Goal: Information Seeking & Learning: Learn about a topic

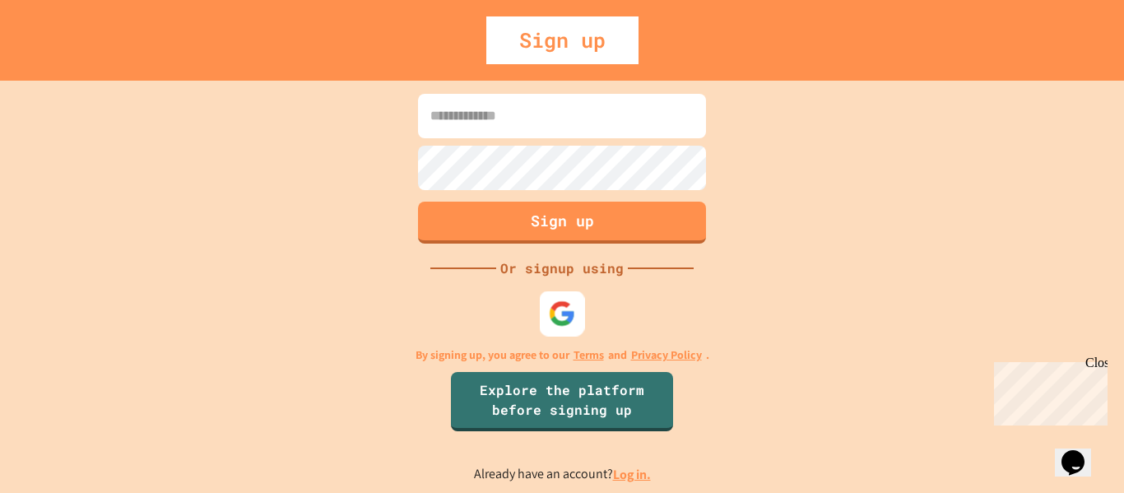
click at [578, 304] on div at bounding box center [562, 312] width 45 height 45
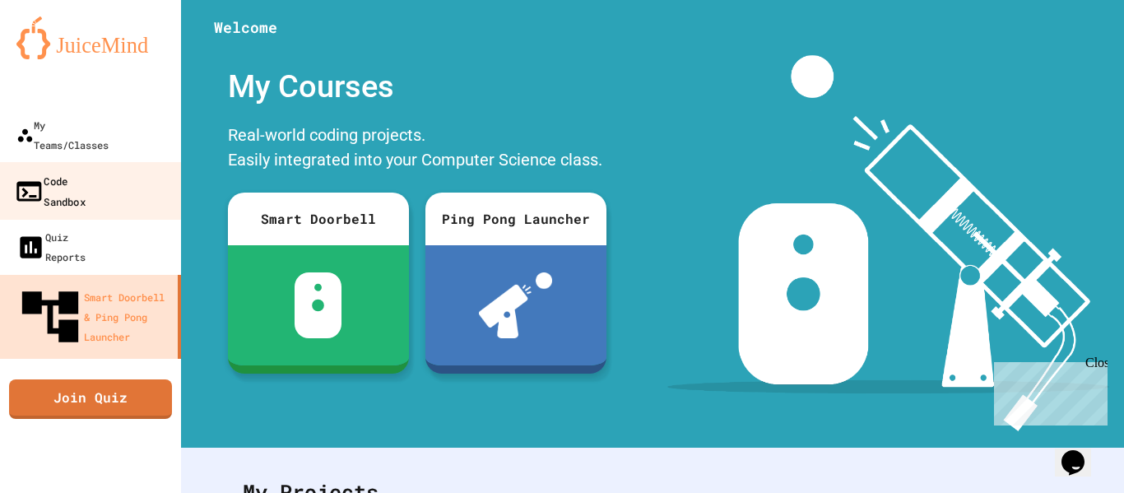
click at [109, 162] on link "Code Sandbox" at bounding box center [91, 191] width 187 height 58
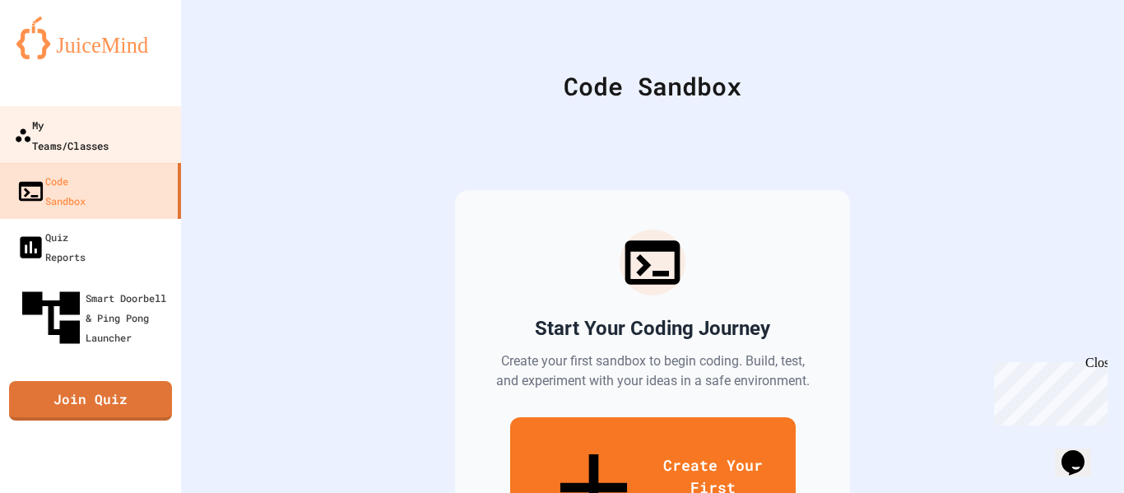
click at [35, 112] on link "My Teams/Classes" at bounding box center [91, 135] width 187 height 58
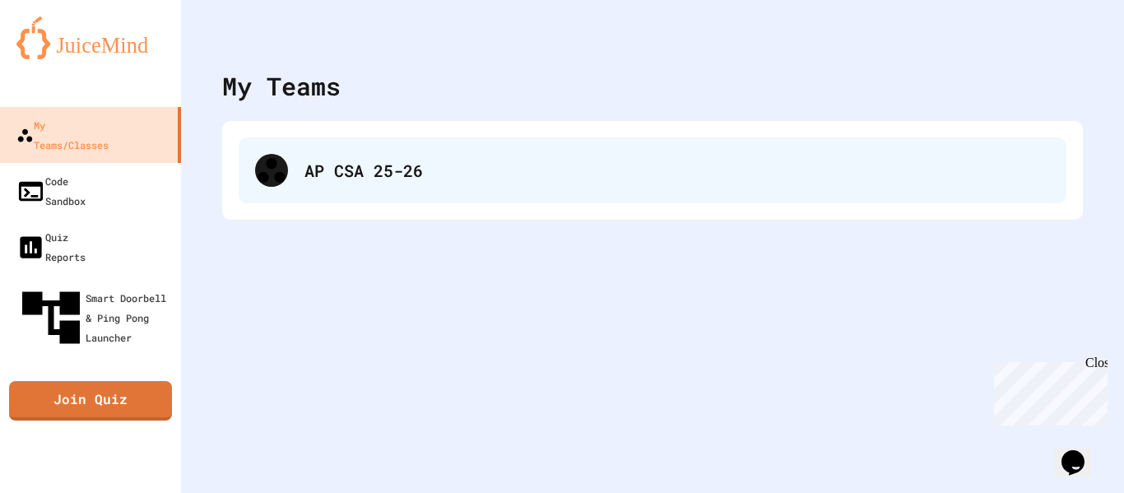
click at [383, 161] on div "AP CSA 25-26" at bounding box center [676, 170] width 745 height 25
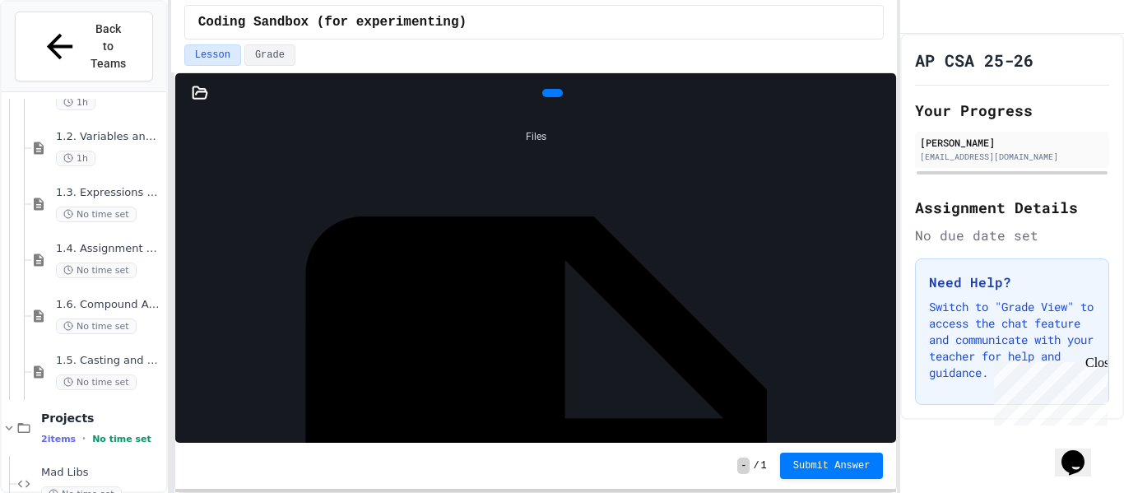
scroll to position [496, 0]
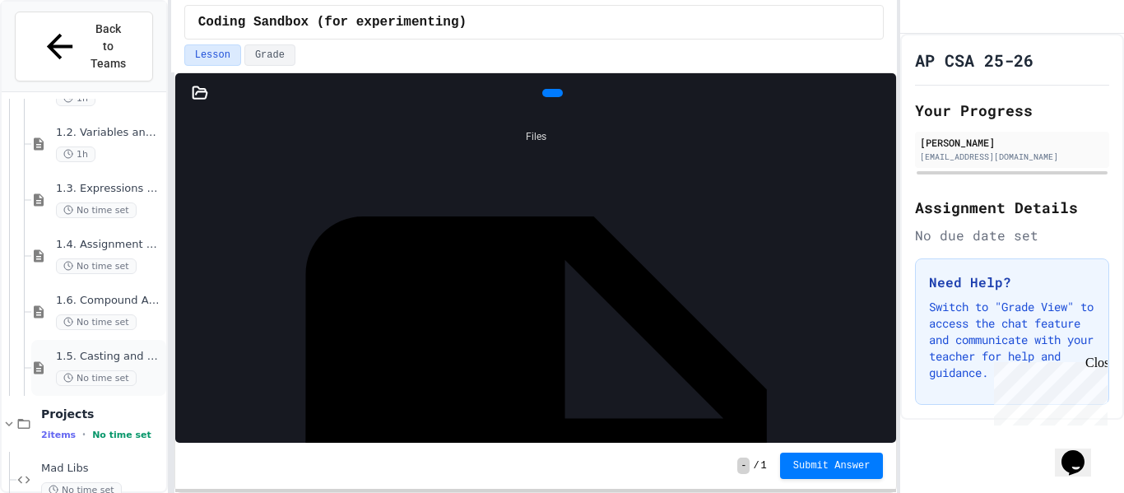
click at [130, 350] on span "1.5. Casting and Ranges of Values" at bounding box center [109, 357] width 107 height 14
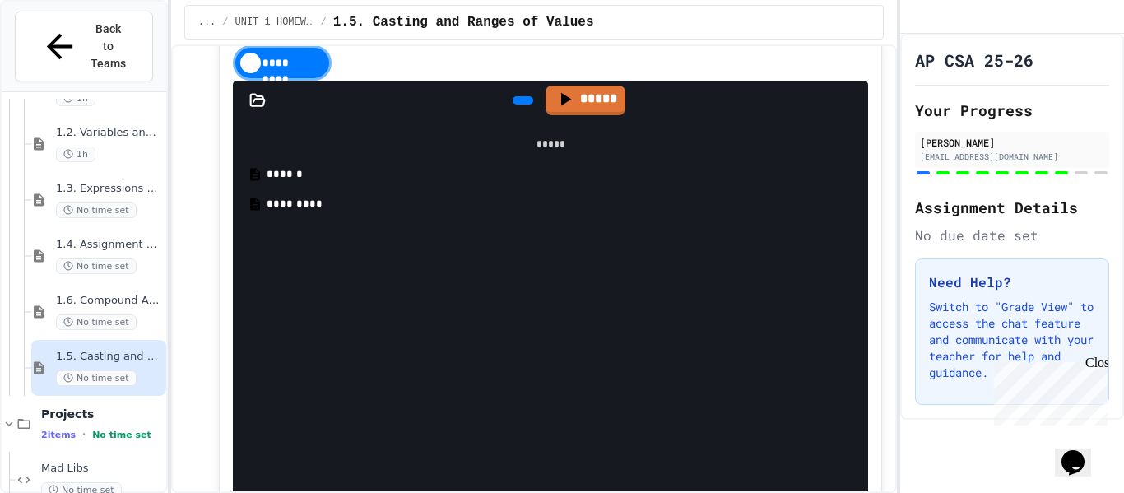
scroll to position [7496, 0]
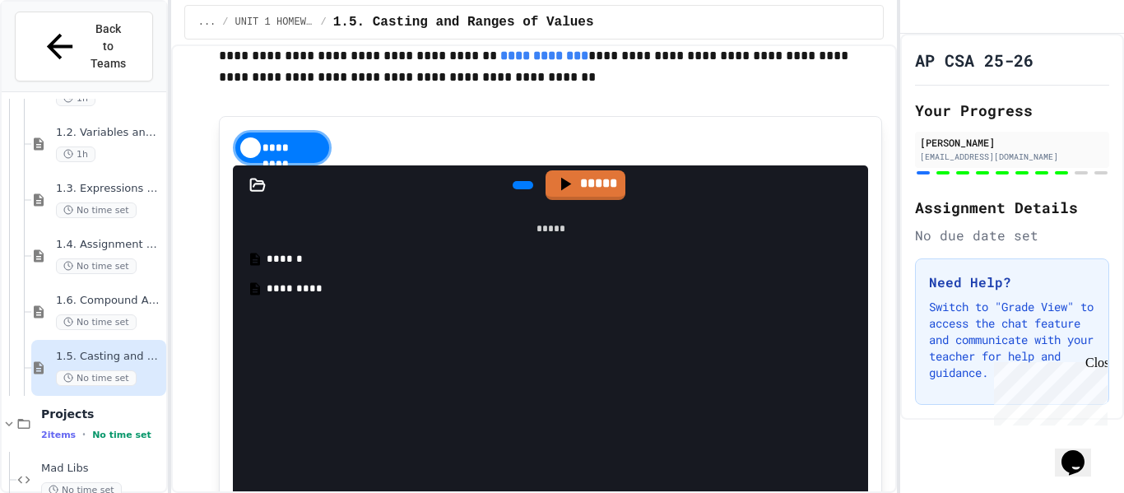
click at [309, 289] on div "*********" at bounding box center [563, 289] width 592 height 16
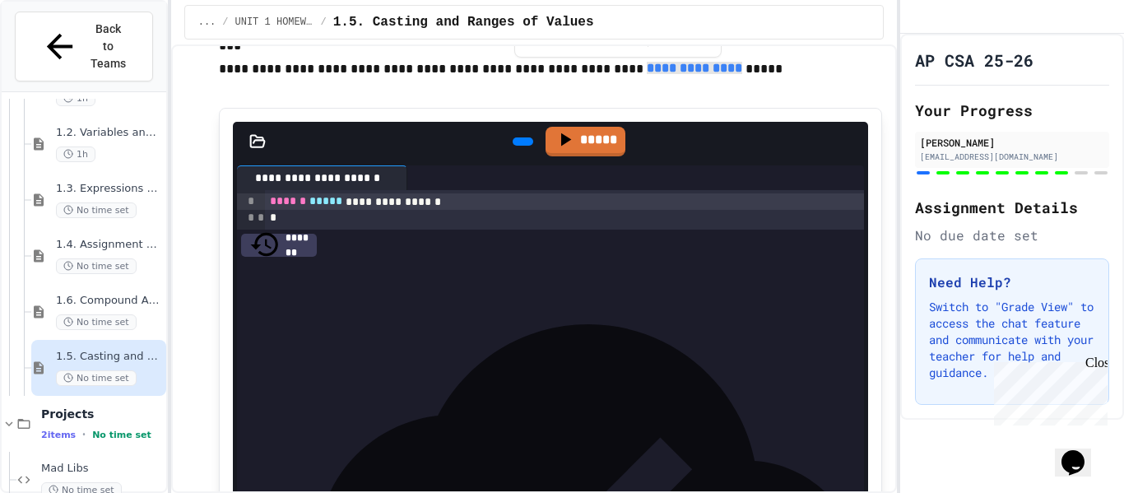
scroll to position [8902, 0]
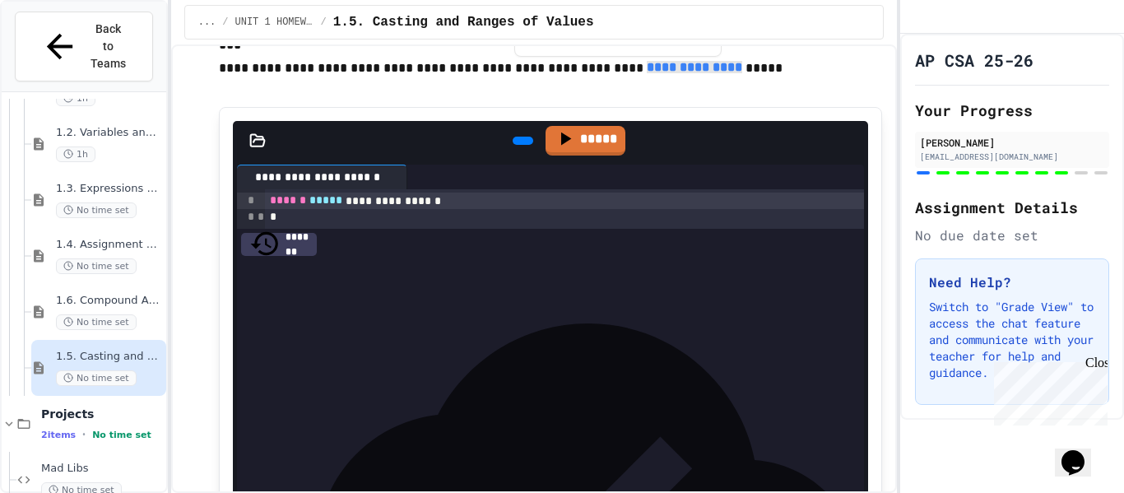
click at [521, 141] on icon at bounding box center [521, 141] width 0 height 0
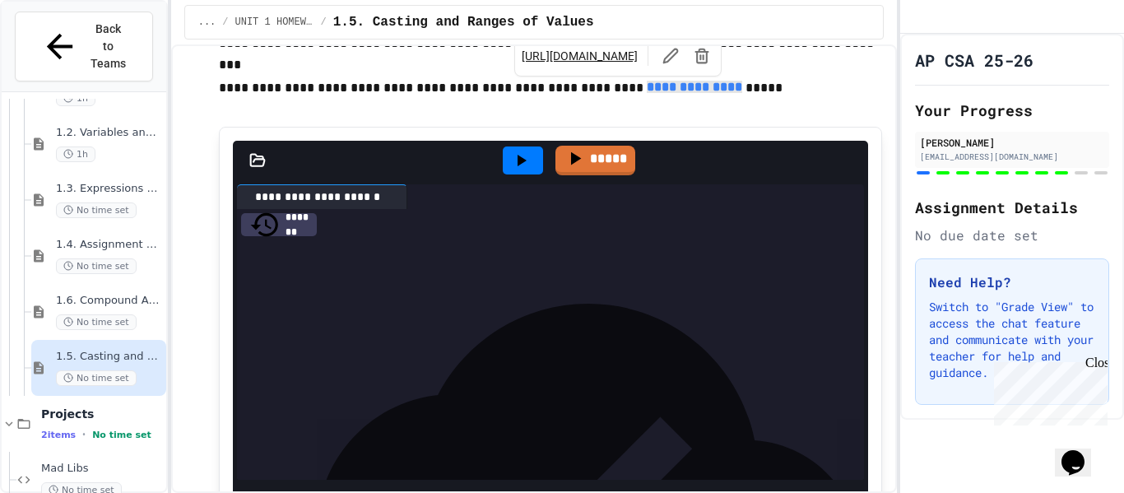
scroll to position [8889, 0]
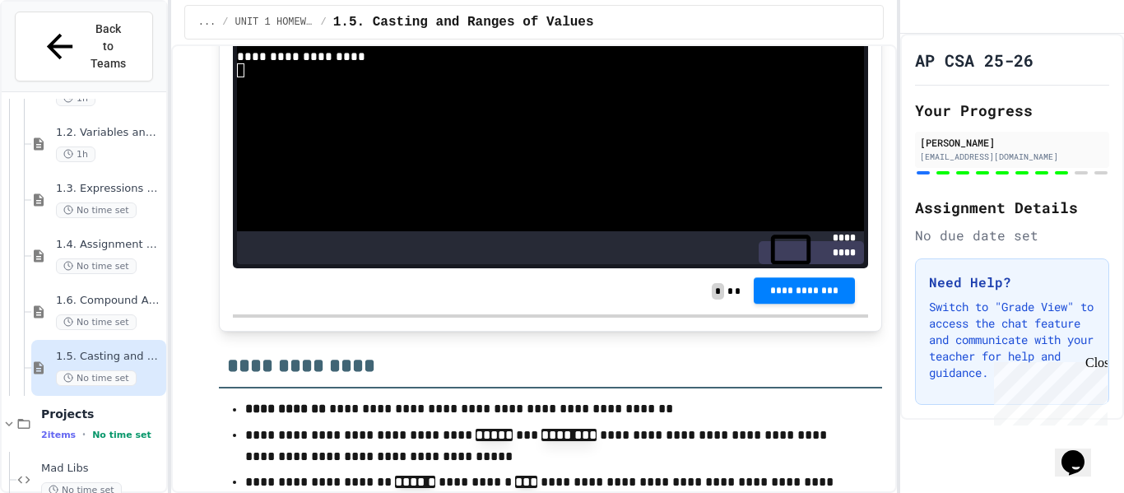
click at [823, 304] on button "**********" at bounding box center [804, 290] width 101 height 26
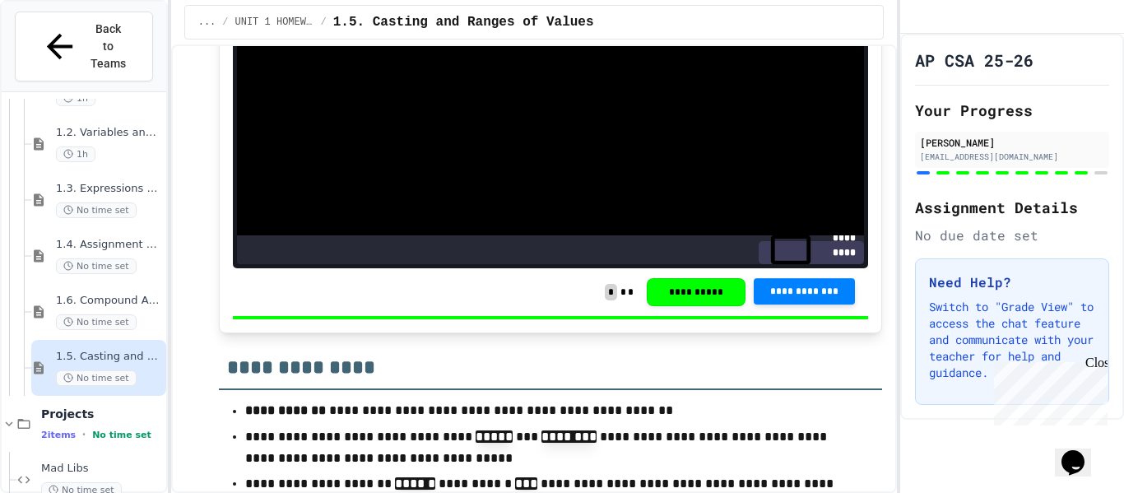
scroll to position [9434, 0]
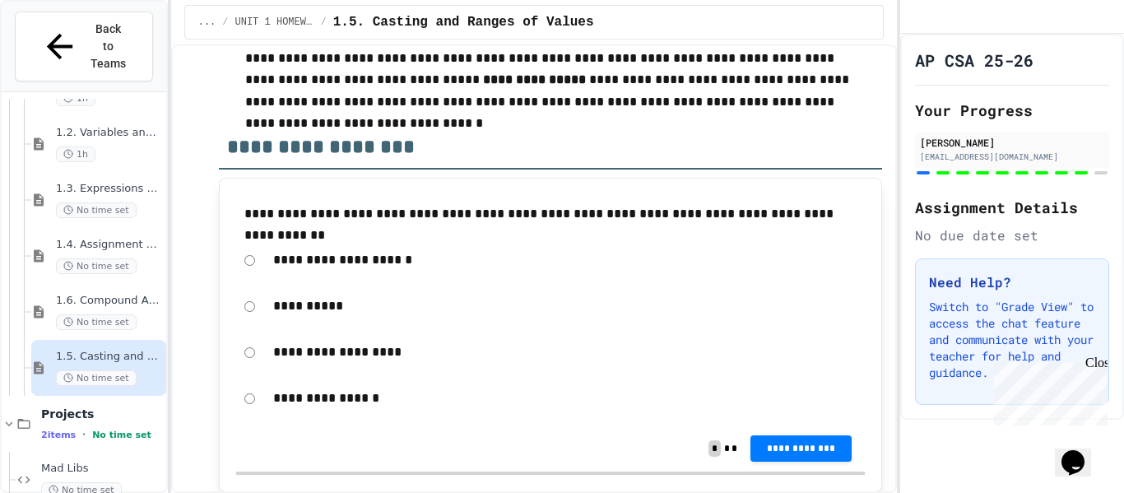
scroll to position [10214, 0]
click at [828, 445] on button "**********" at bounding box center [800, 447] width 101 height 26
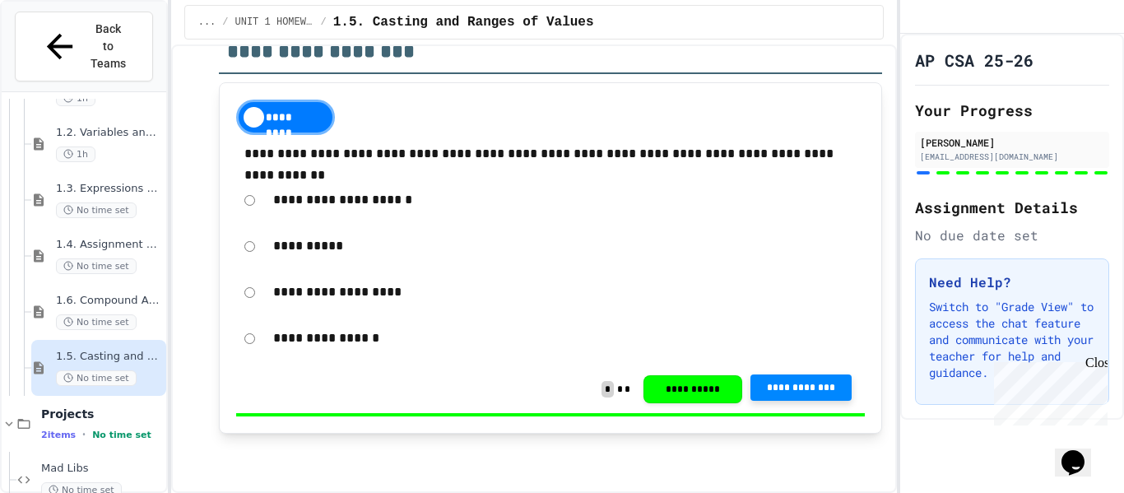
scroll to position [10239, 0]
